Goal: Information Seeking & Learning: Learn about a topic

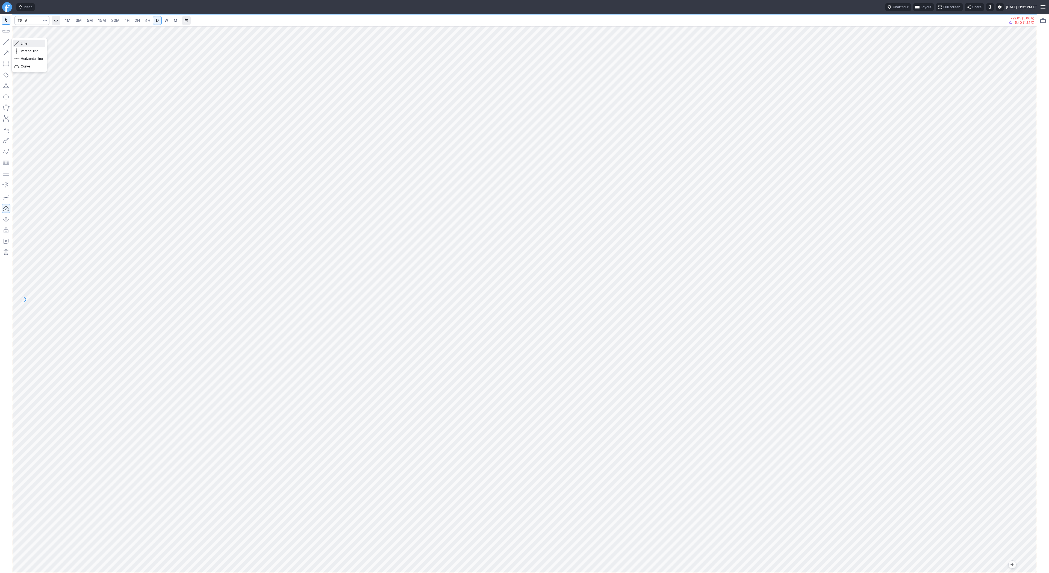
click at [23, 43] on span "Line" at bounding box center [32, 43] width 22 height 5
drag, startPoint x: 2, startPoint y: 43, endPoint x: 30, endPoint y: 63, distance: 34.3
click at [2, 43] on button "button" at bounding box center [6, 42] width 9 height 9
click at [9, 41] on button "button" at bounding box center [6, 42] width 9 height 9
click at [21, 43] on span "Line" at bounding box center [32, 43] width 22 height 5
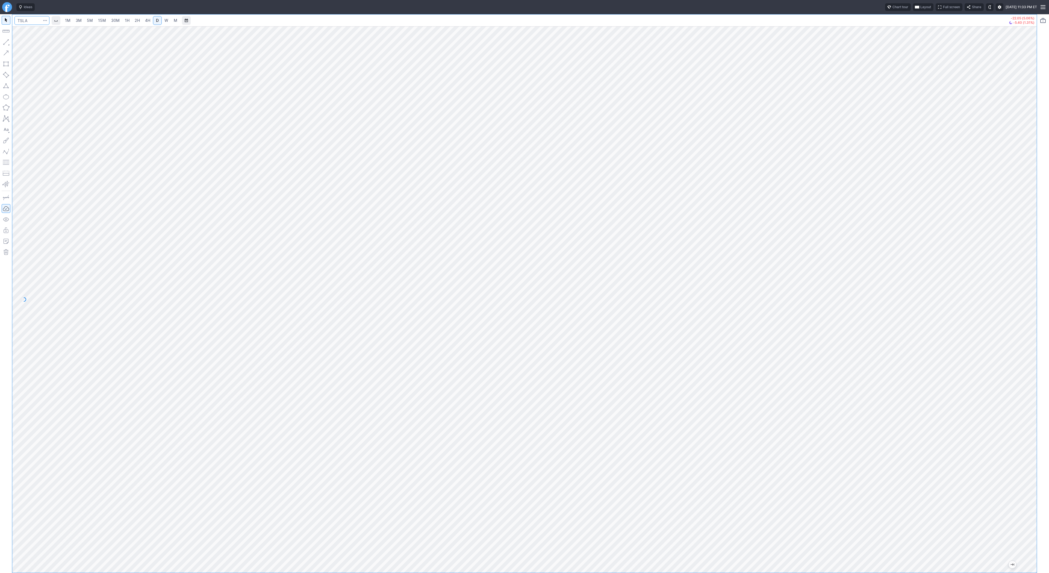
click at [24, 23] on input "Search" at bounding box center [31, 20] width 35 height 9
click at [17, 44] on span "button" at bounding box center [17, 44] width 3 height 8
click at [10, 40] on div at bounding box center [6, 293] width 12 height 558
click at [22, 43] on span "Line" at bounding box center [32, 43] width 22 height 5
click at [19, 43] on button "Line" at bounding box center [29, 44] width 32 height 8
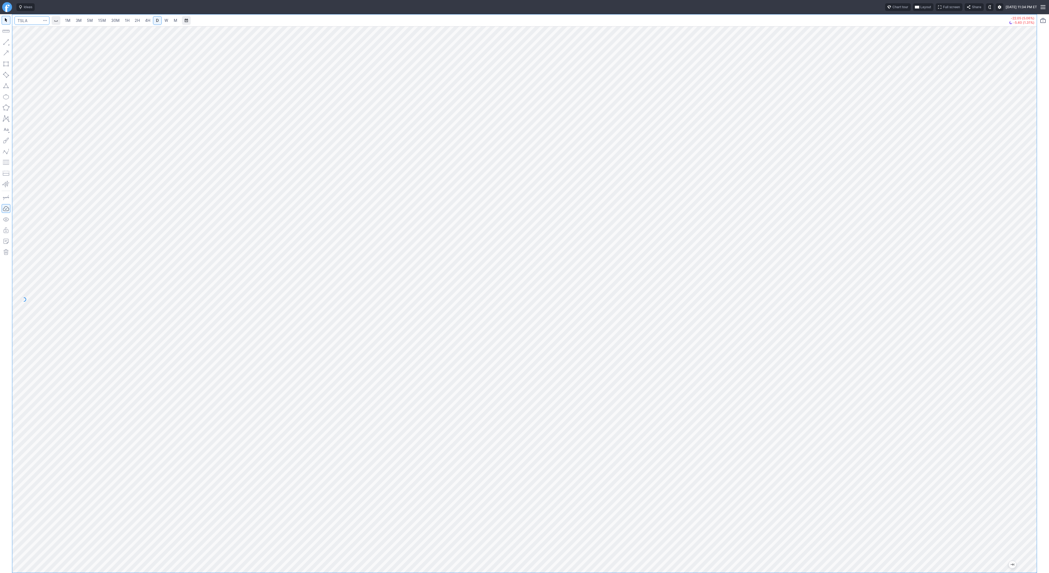
click at [25, 23] on input "Search" at bounding box center [31, 20] width 35 height 9
click at [30, 18] on input "Search" at bounding box center [31, 20] width 35 height 9
type input "apld"
click at [7, 41] on button "button" at bounding box center [6, 42] width 9 height 9
click at [37, 22] on input "Search" at bounding box center [31, 20] width 35 height 9
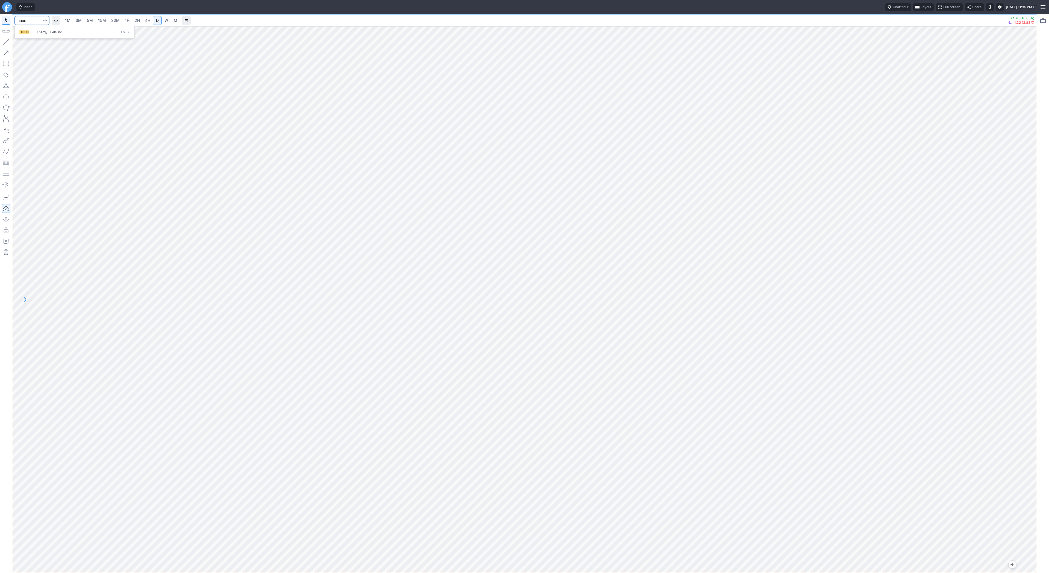
type input "uuuu"
click at [26, 45] on span "Line" at bounding box center [32, 43] width 22 height 5
click at [25, 43] on span "Line" at bounding box center [32, 43] width 22 height 5
drag, startPoint x: 1034, startPoint y: 274, endPoint x: 1030, endPoint y: 311, distance: 37.1
click at [1030, 311] on div at bounding box center [1030, 298] width 11 height 533
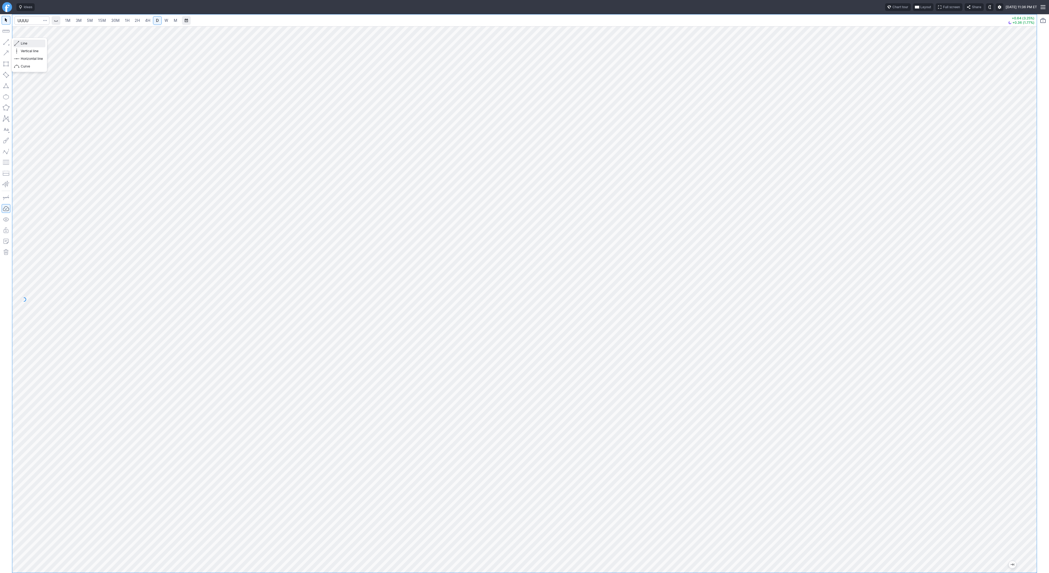
click at [23, 46] on span "Line" at bounding box center [32, 43] width 22 height 5
click at [27, 41] on span "Line" at bounding box center [32, 43] width 22 height 5
click at [36, 22] on input "Search" at bounding box center [31, 20] width 35 height 9
type input "ntla"
click at [19, 43] on span "button" at bounding box center [17, 44] width 3 height 8
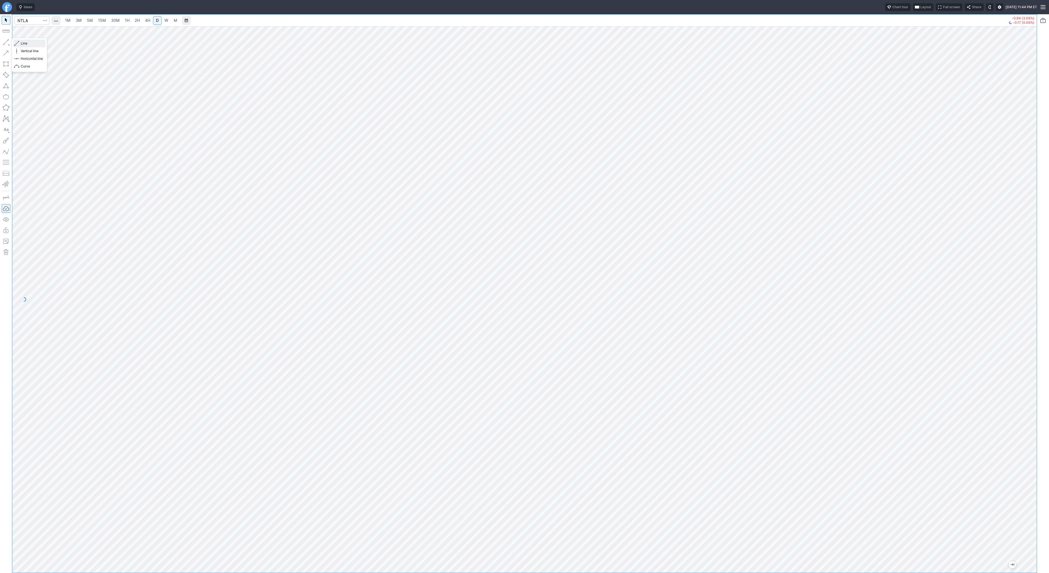
drag, startPoint x: 20, startPoint y: 42, endPoint x: 29, endPoint y: 51, distance: 13.1
click at [21, 44] on button "Line" at bounding box center [29, 44] width 32 height 8
drag, startPoint x: 21, startPoint y: 42, endPoint x: 36, endPoint y: 71, distance: 32.9
click at [21, 43] on span "Line" at bounding box center [32, 43] width 22 height 5
click at [23, 43] on span "Line" at bounding box center [32, 43] width 22 height 5
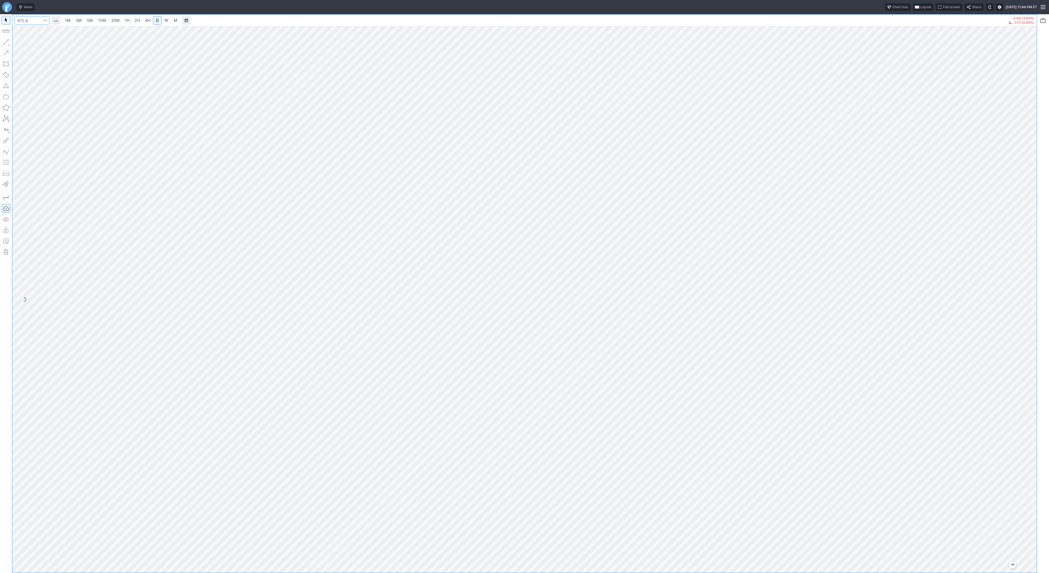
click at [35, 23] on input "Search" at bounding box center [31, 20] width 35 height 9
type input "asts"
